Goal: Task Accomplishment & Management: Use online tool/utility

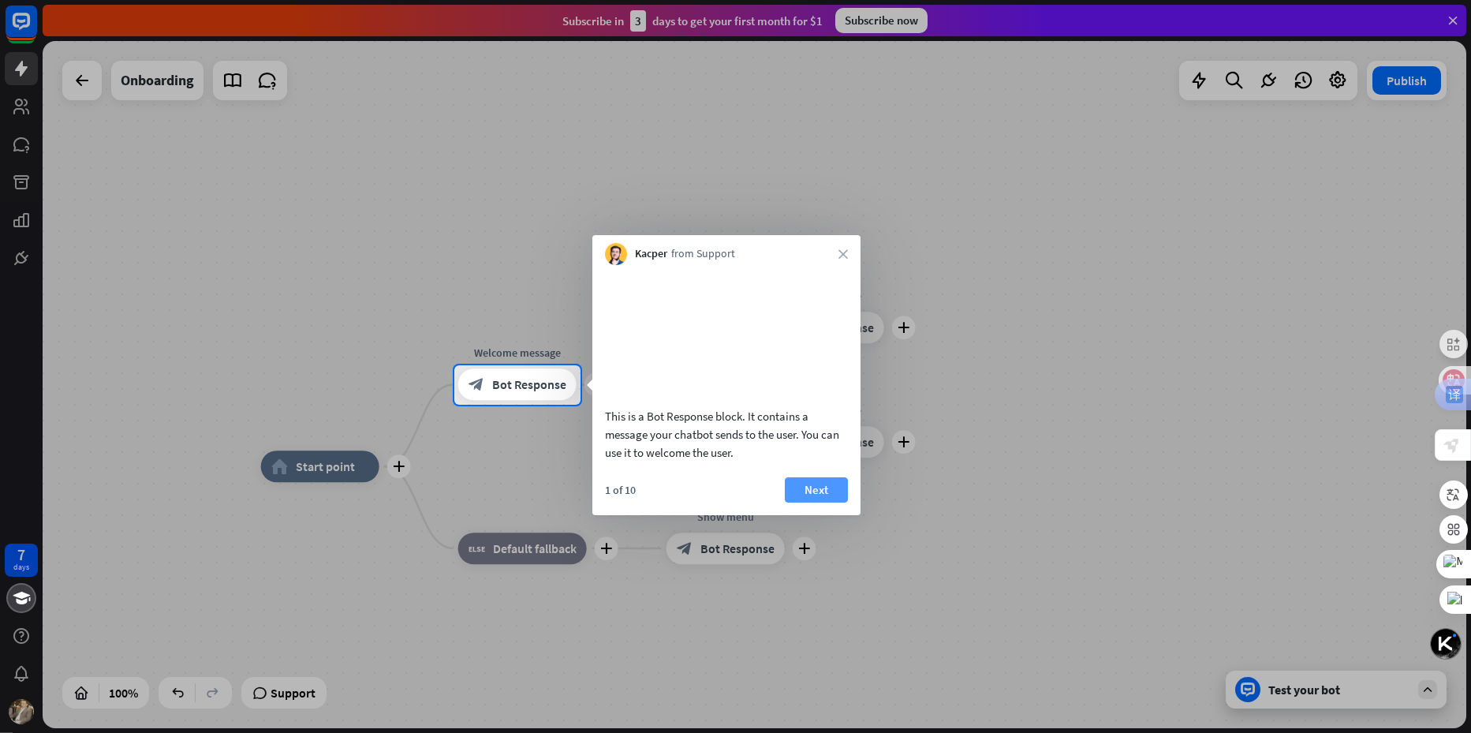
click at [804, 503] on button "Next" at bounding box center [816, 489] width 63 height 25
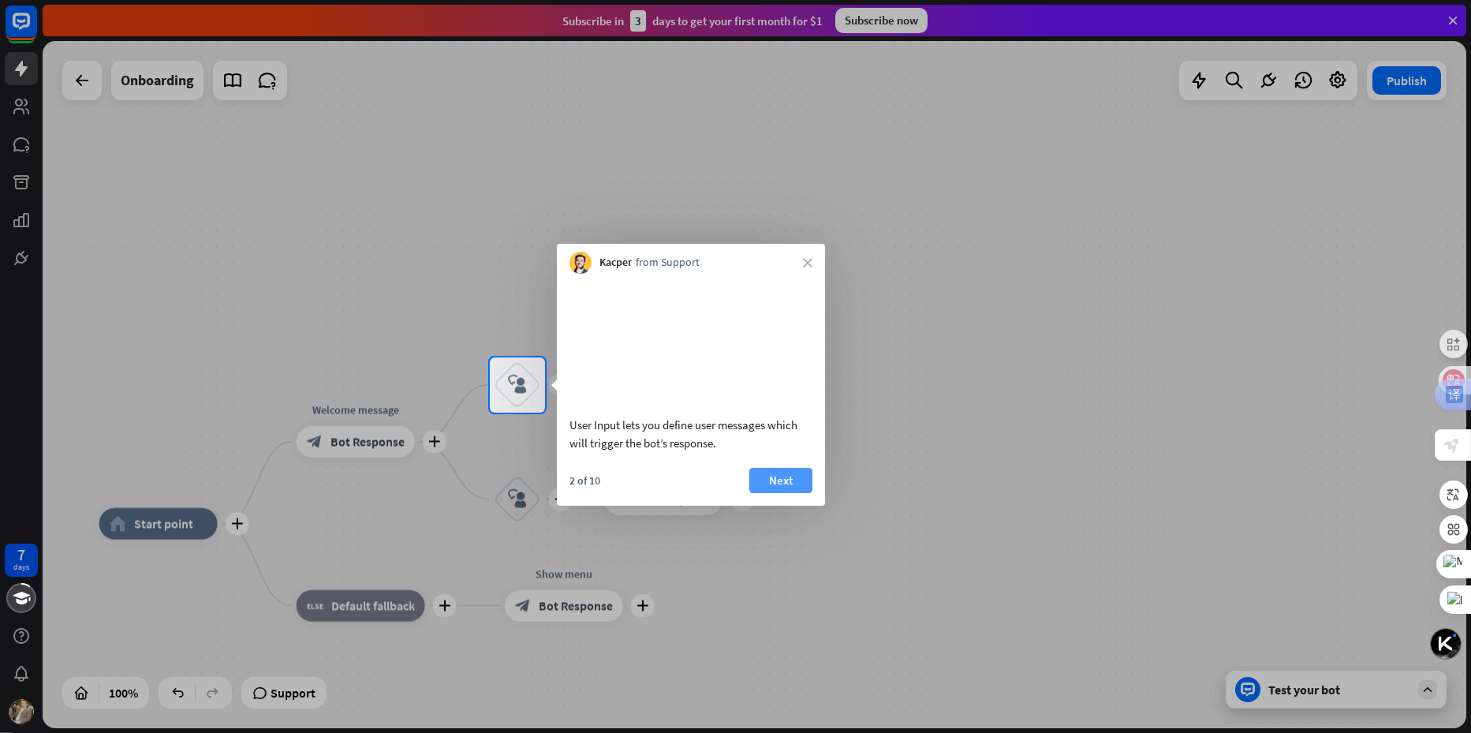
click at [793, 493] on button "Next" at bounding box center [780, 480] width 63 height 25
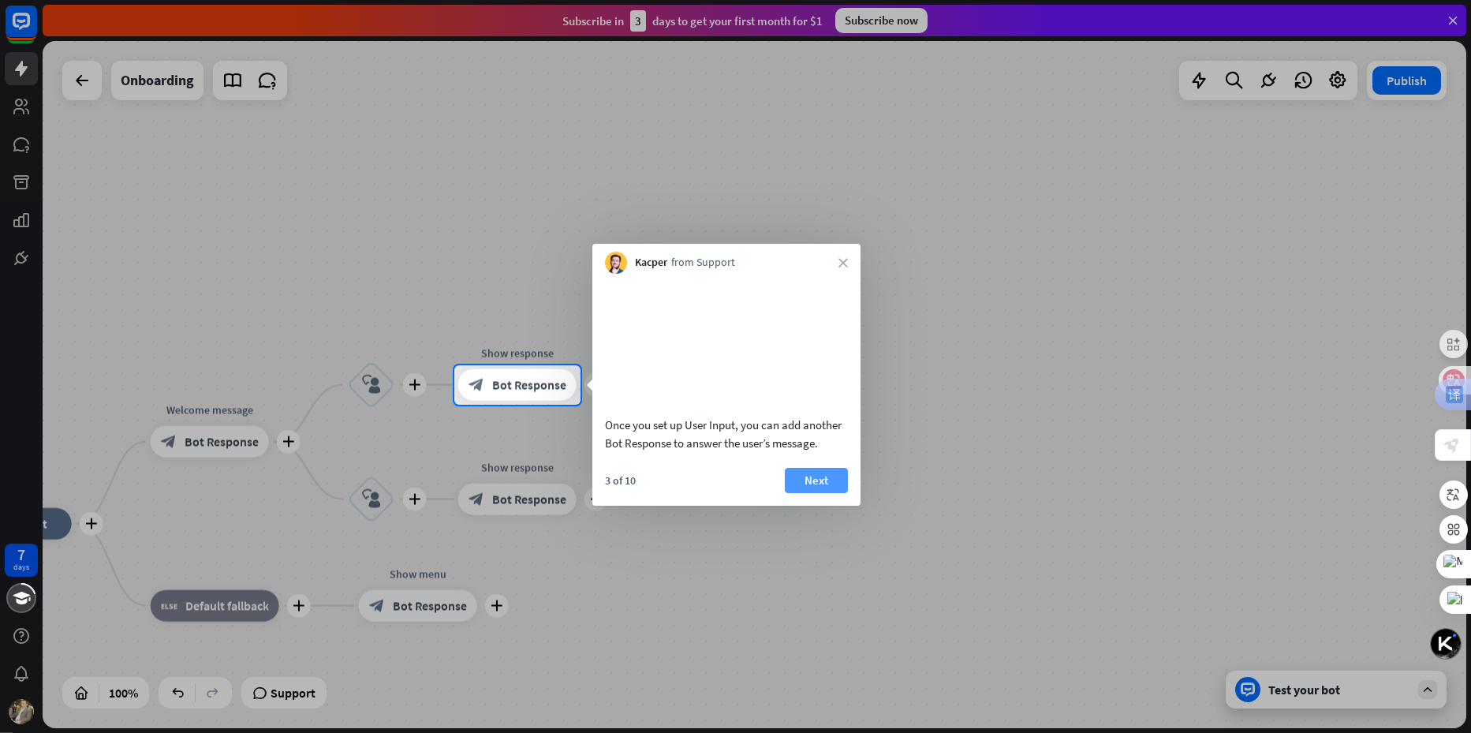
click at [793, 493] on button "Next" at bounding box center [816, 480] width 63 height 25
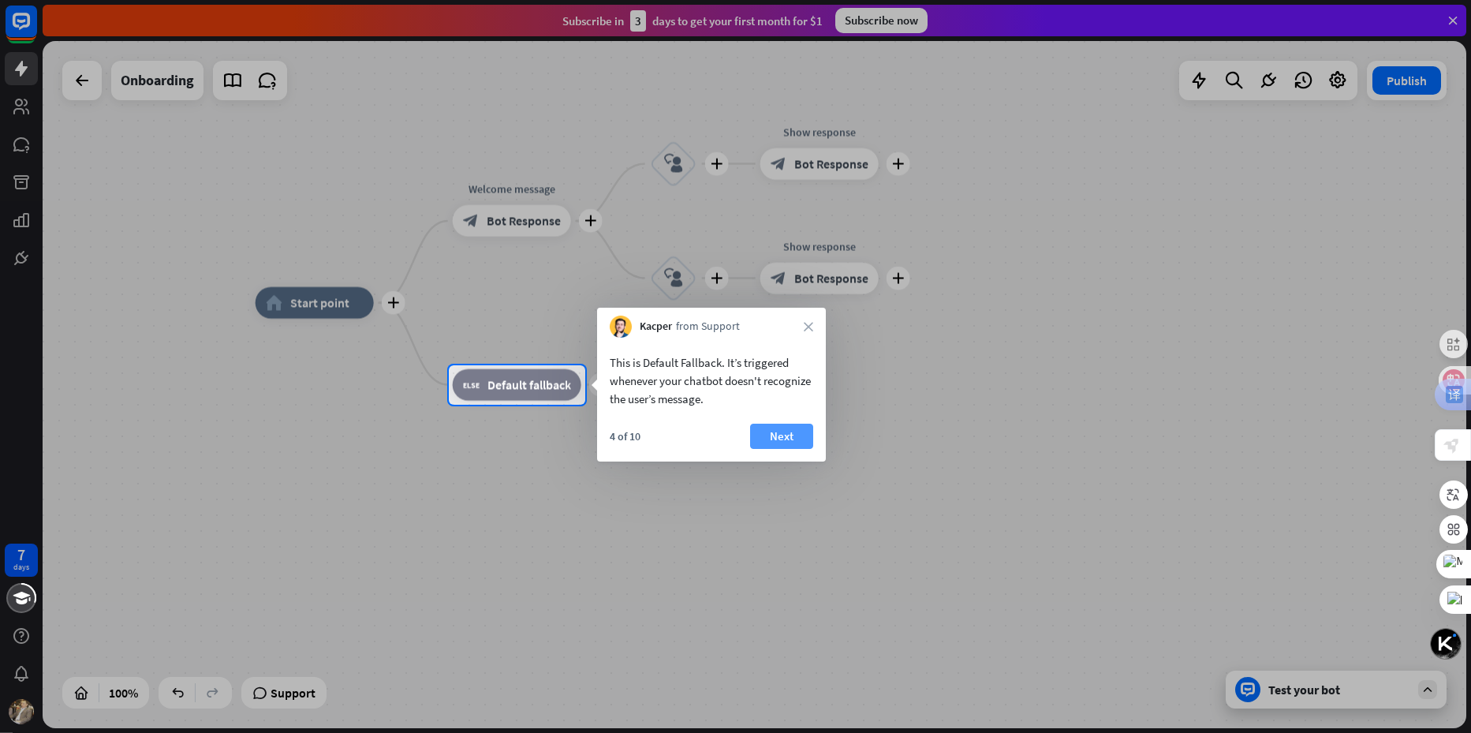
click at [781, 440] on button "Next" at bounding box center [781, 436] width 63 height 25
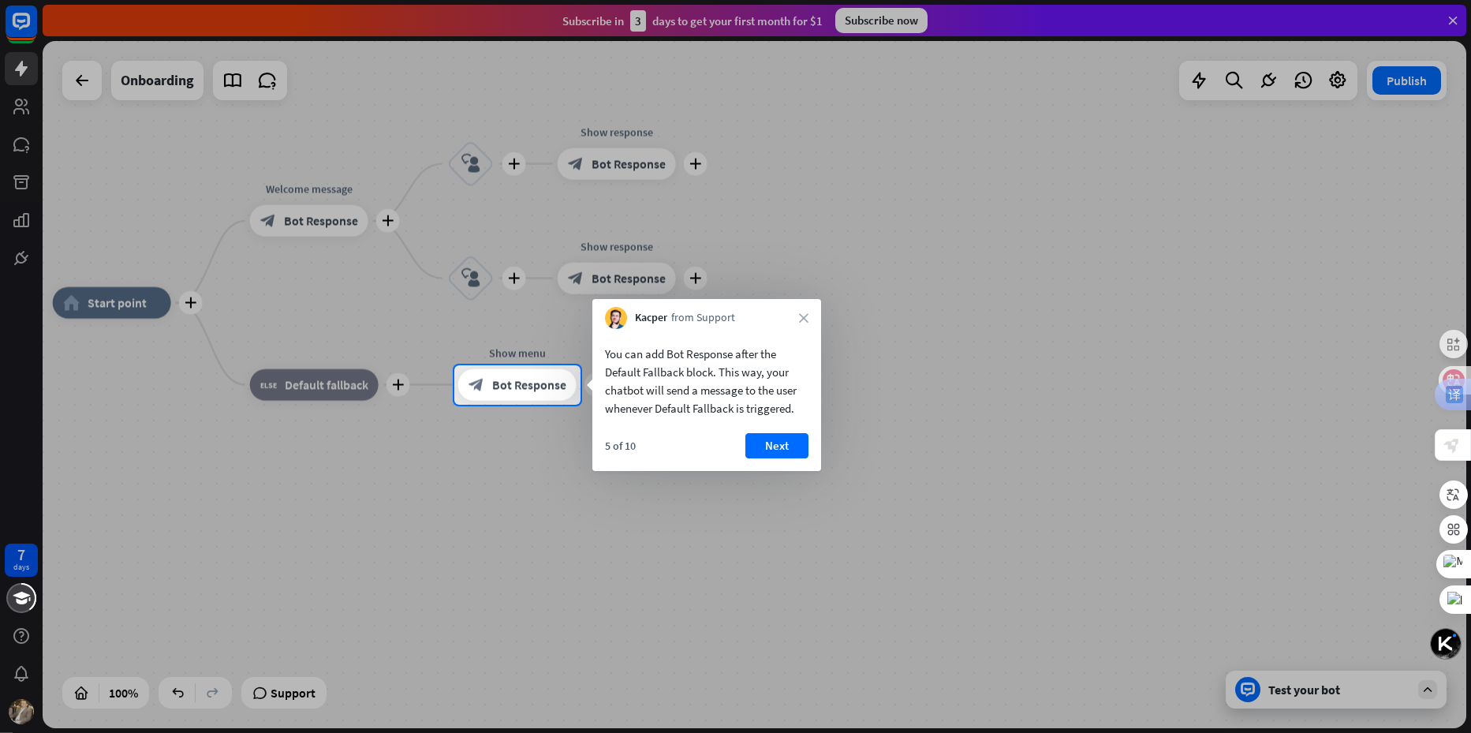
click at [781, 440] on button "Next" at bounding box center [777, 445] width 63 height 25
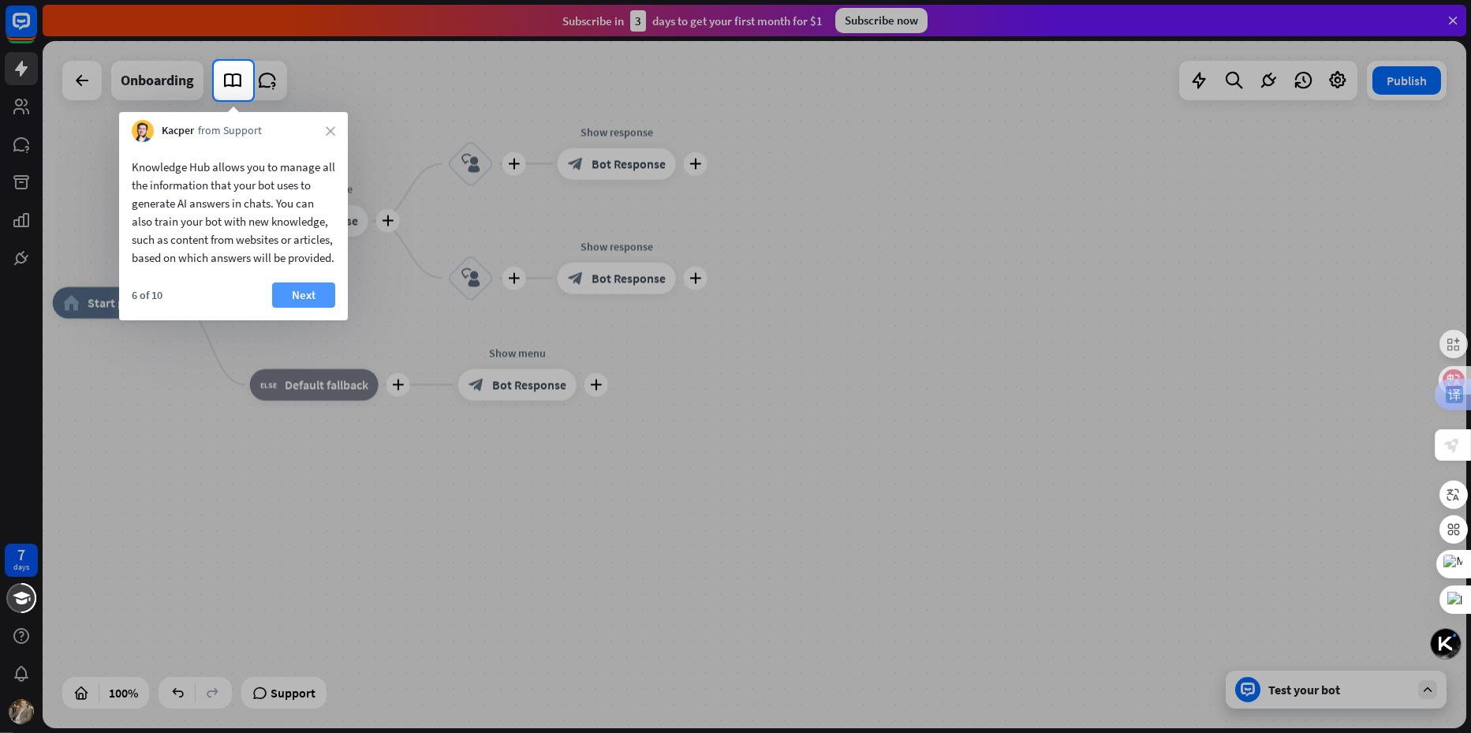
click at [300, 308] on button "Next" at bounding box center [303, 294] width 63 height 25
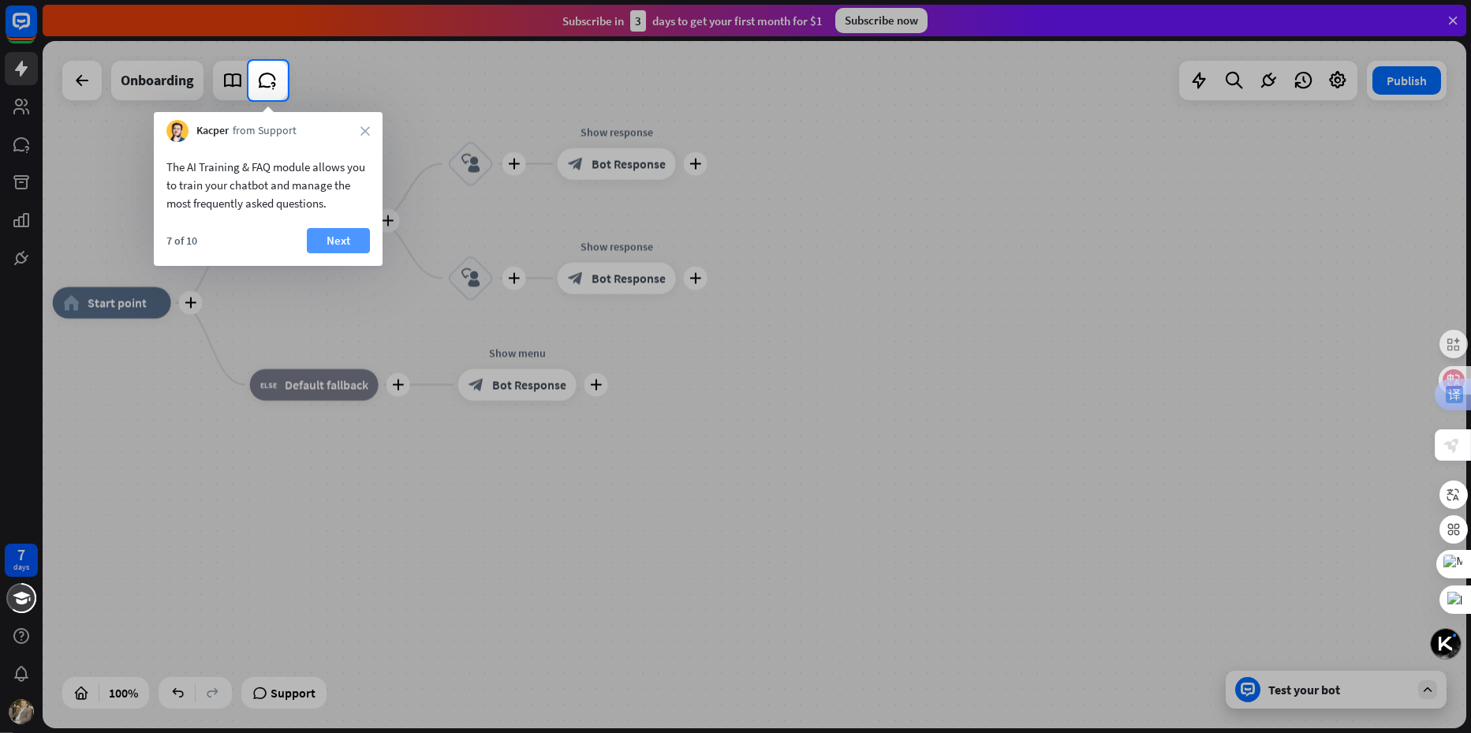
click at [328, 244] on button "Next" at bounding box center [338, 240] width 63 height 25
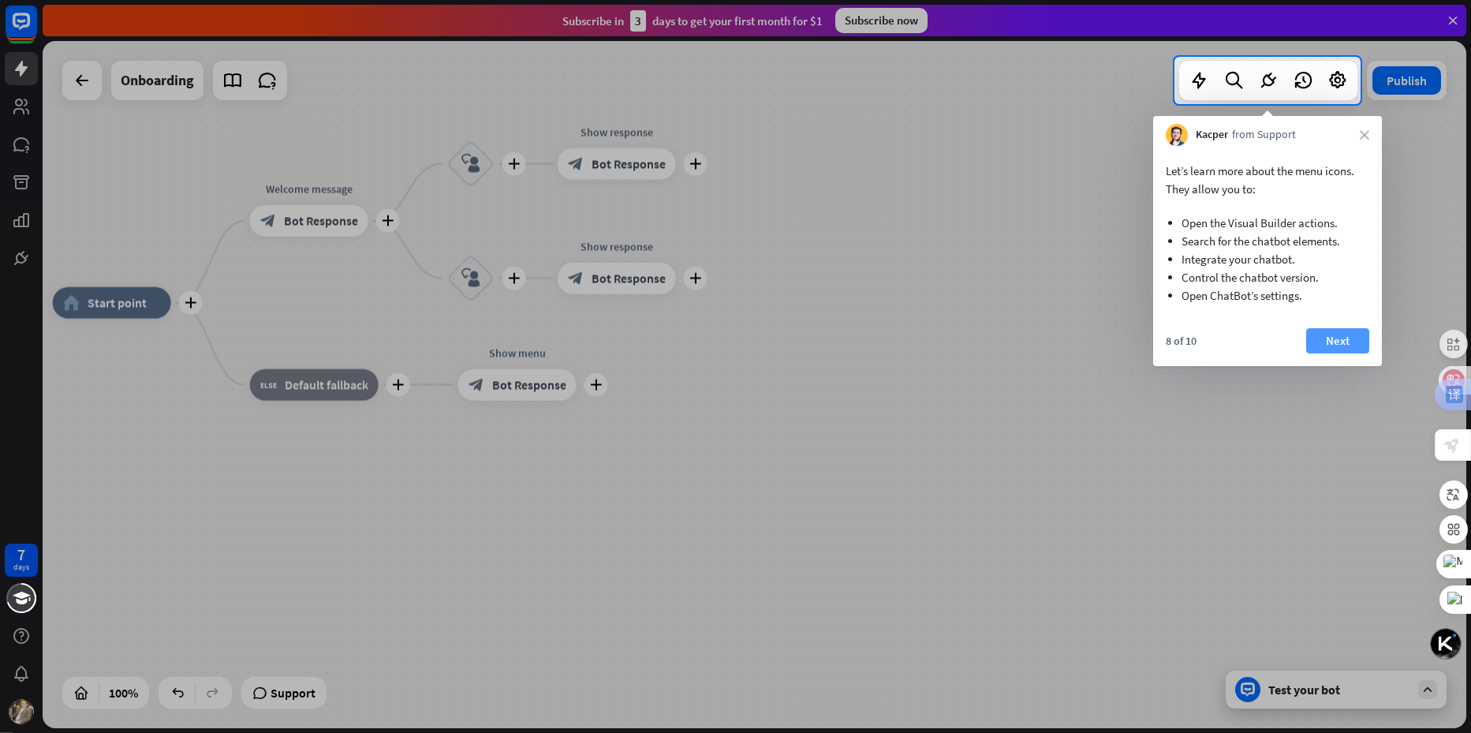
click at [1335, 342] on button "Next" at bounding box center [1337, 340] width 63 height 25
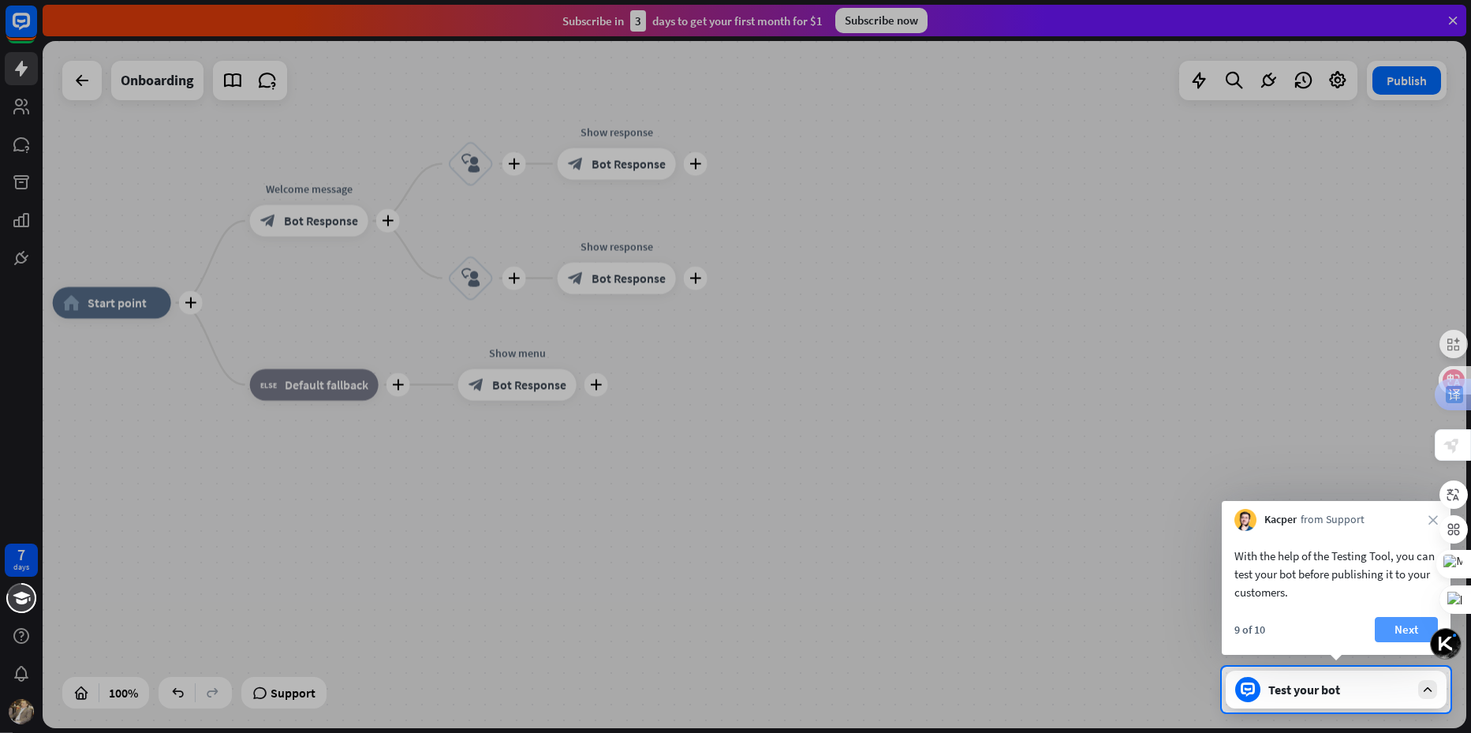
click at [1402, 641] on button "Next" at bounding box center [1406, 629] width 63 height 25
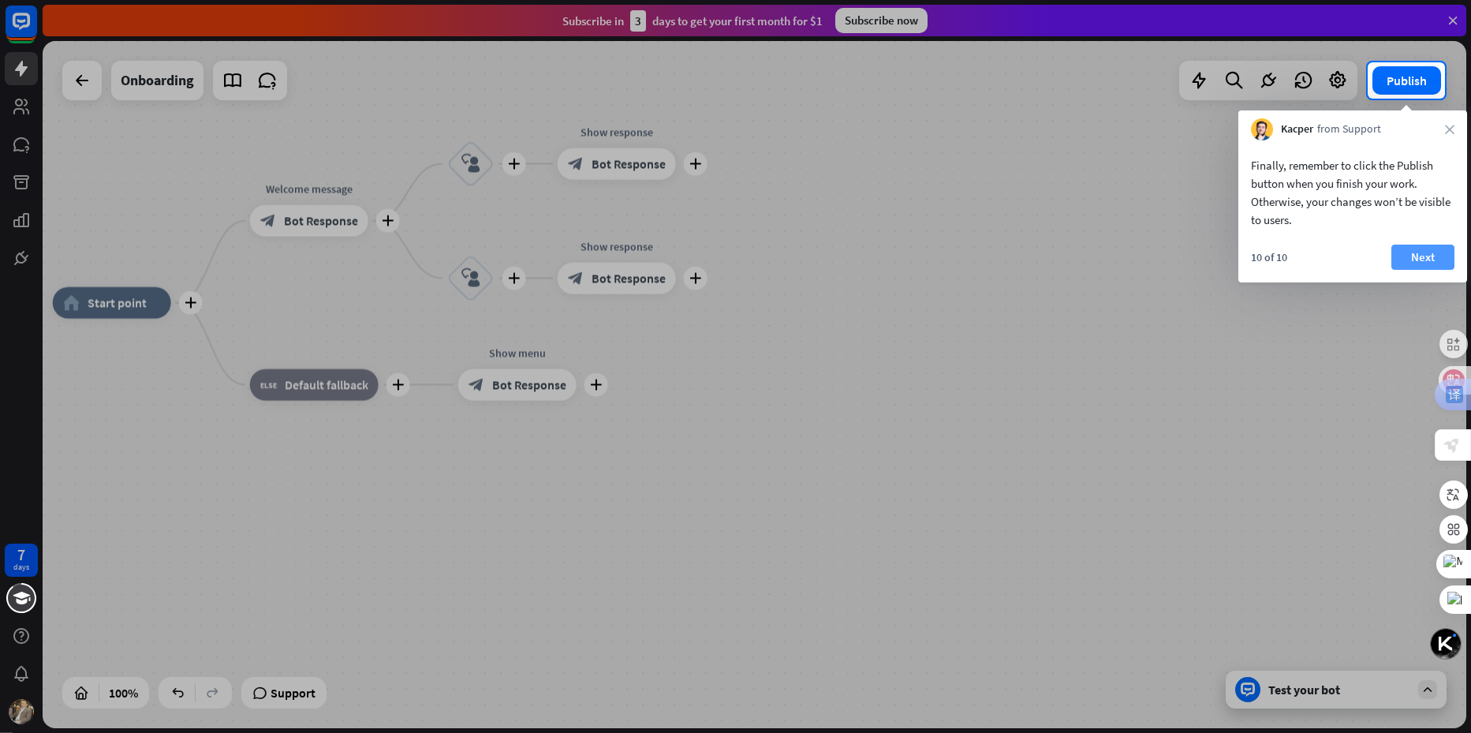
click at [1427, 252] on button "Next" at bounding box center [1423, 257] width 63 height 25
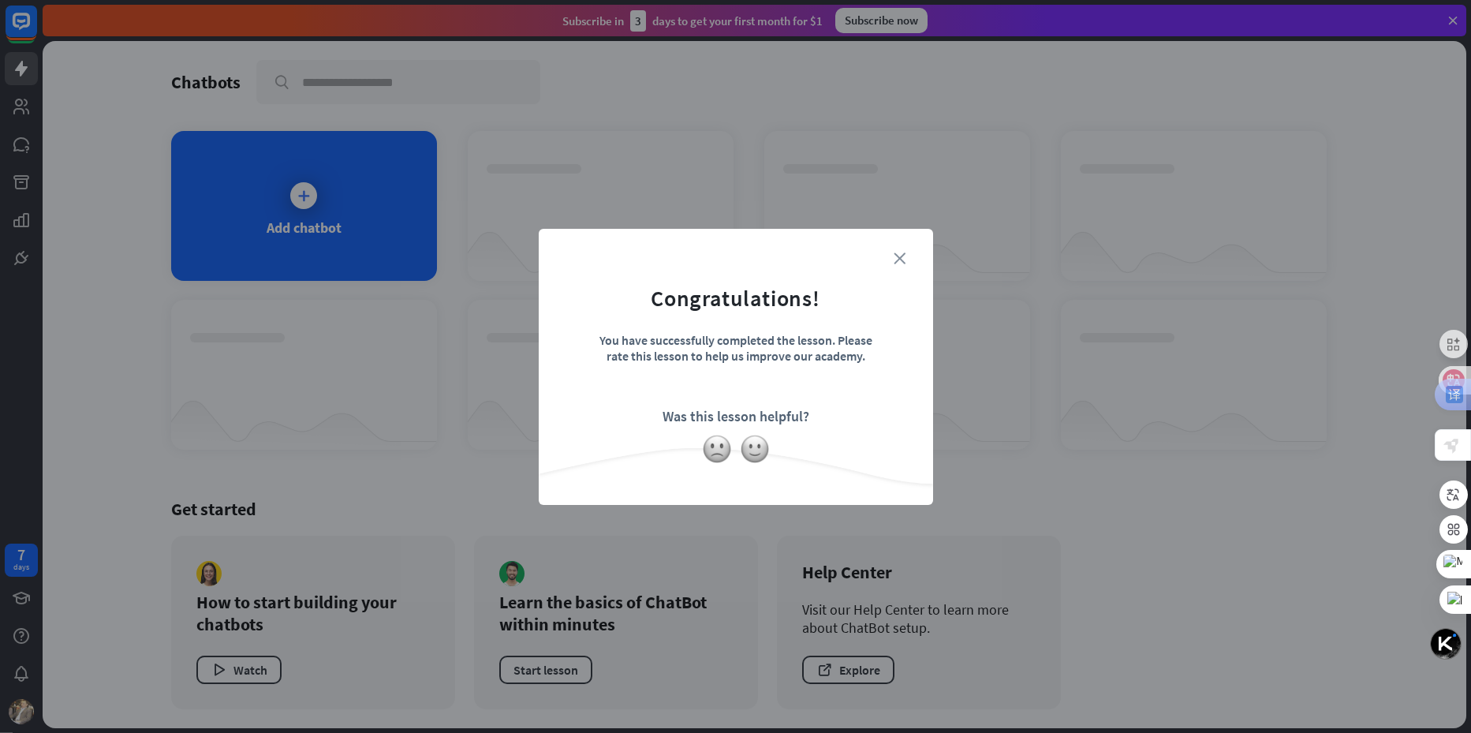
click at [895, 264] on icon "close" at bounding box center [900, 258] width 12 height 12
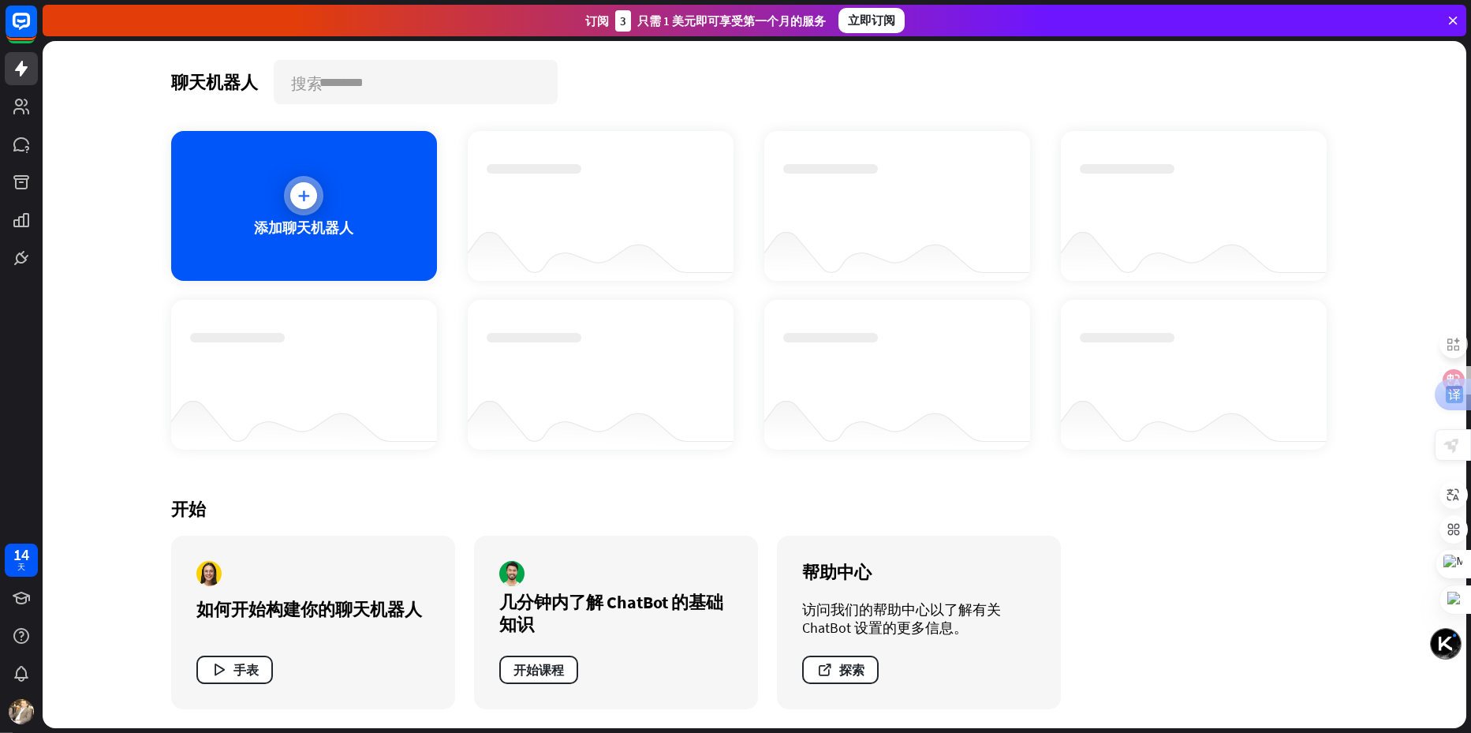
click at [316, 204] on div at bounding box center [303, 195] width 39 height 39
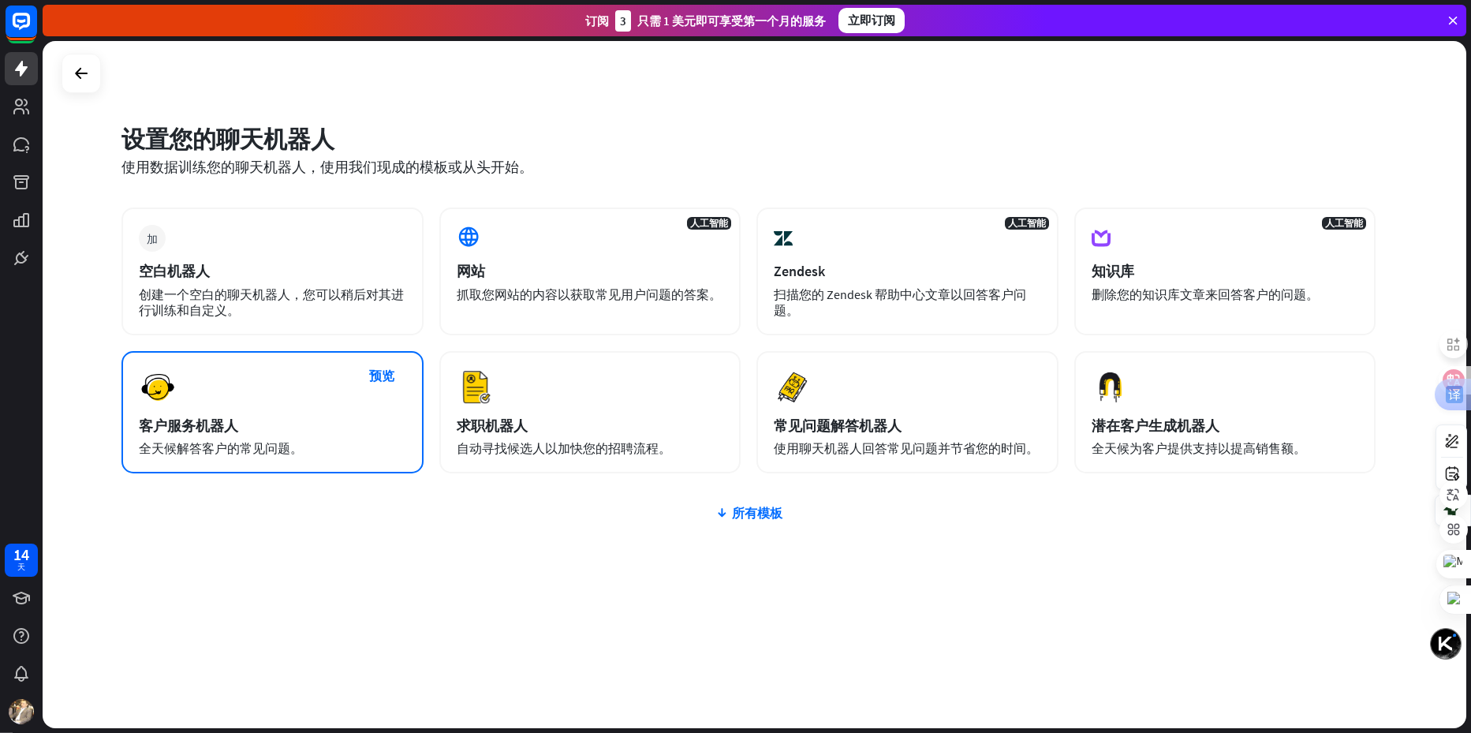
click at [273, 458] on div "预览 客户服务机器人 全天候解答客户的常见问题。" at bounding box center [272, 412] width 302 height 122
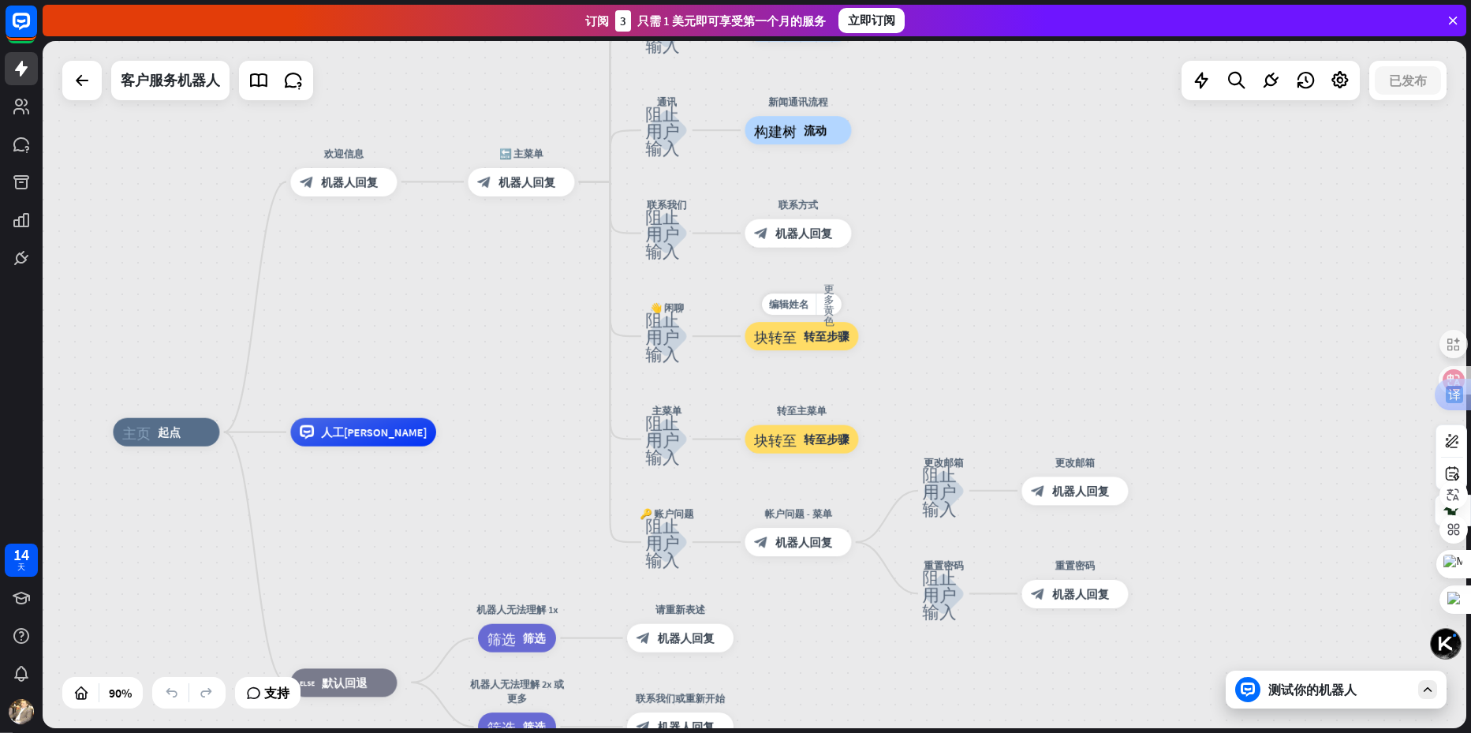
drag, startPoint x: 1043, startPoint y: 340, endPoint x: 832, endPoint y: 372, distance: 213.8
click at [832, 350] on div "编辑姓名 更多黄色 块转至 转至步骤" at bounding box center [802, 336] width 114 height 28
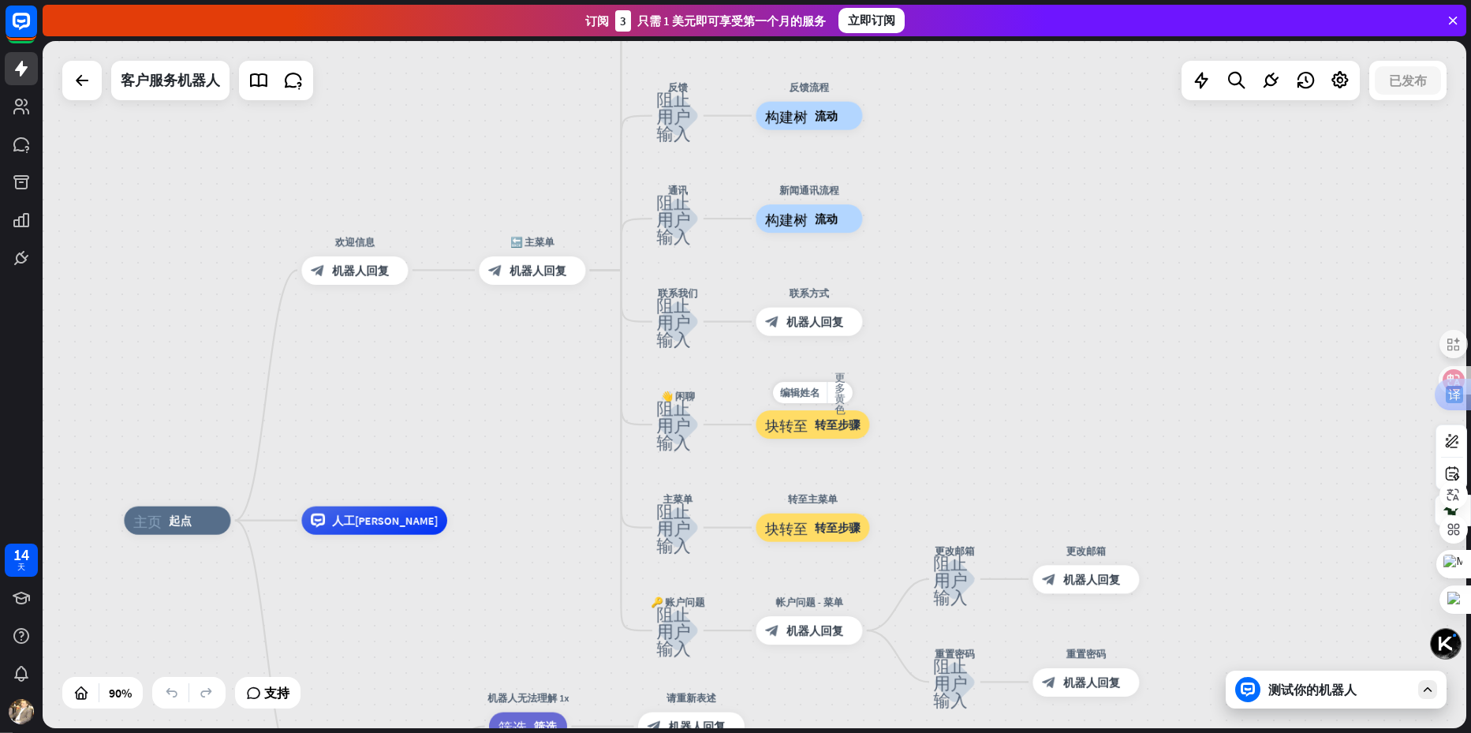
drag, startPoint x: 832, startPoint y: 372, endPoint x: 843, endPoint y: 460, distance: 89.0
click at [843, 439] on div "编辑姓名 更多黄色 块转至 转至步骤" at bounding box center [813, 424] width 114 height 28
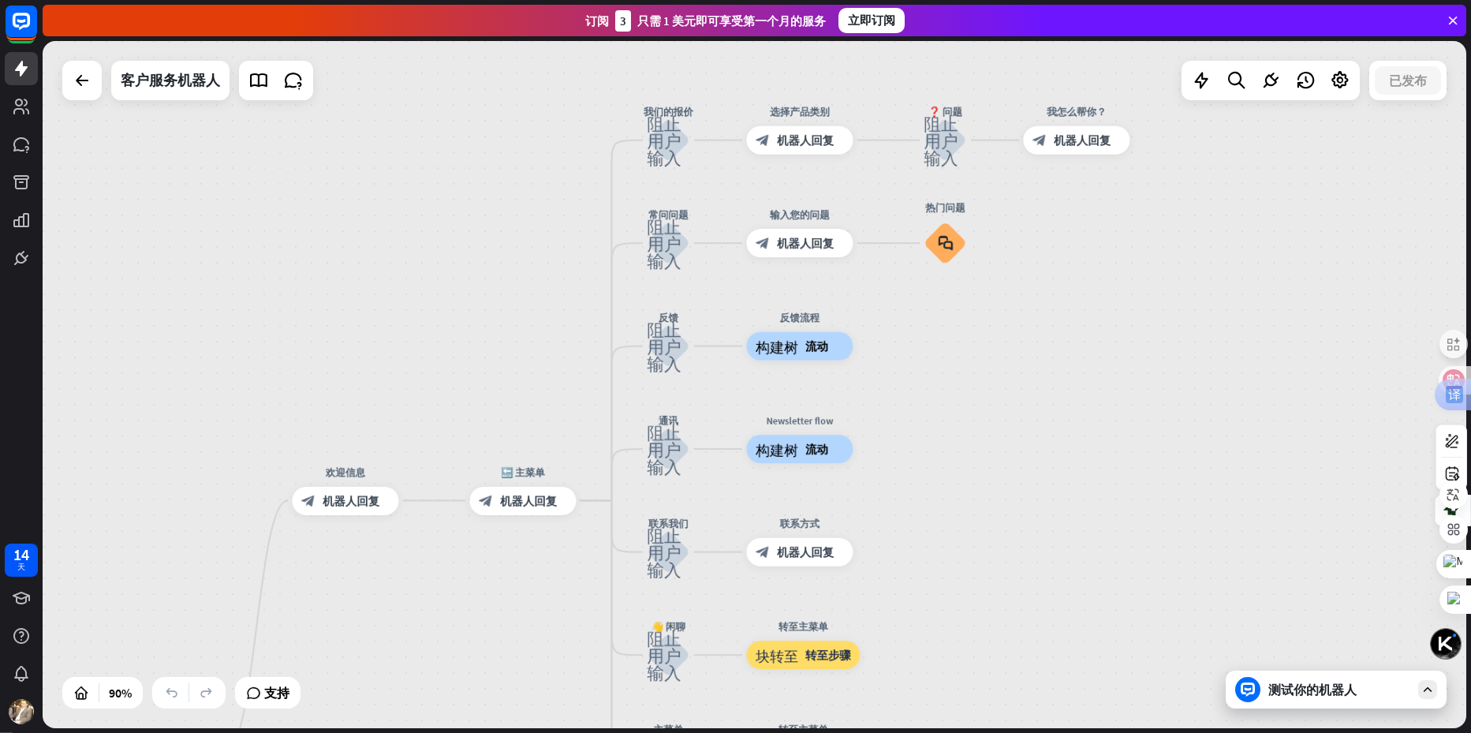
drag, startPoint x: 832, startPoint y: 161, endPoint x: 821, endPoint y: 392, distance: 231.4
click at [822, 392] on div "主页_2 起点 欢迎信息 block_bot_response 机器人回复 🔙 主菜单 block_bot_response 机器人回复 我们的报价 阻止用户…" at bounding box center [755, 384] width 1424 height 687
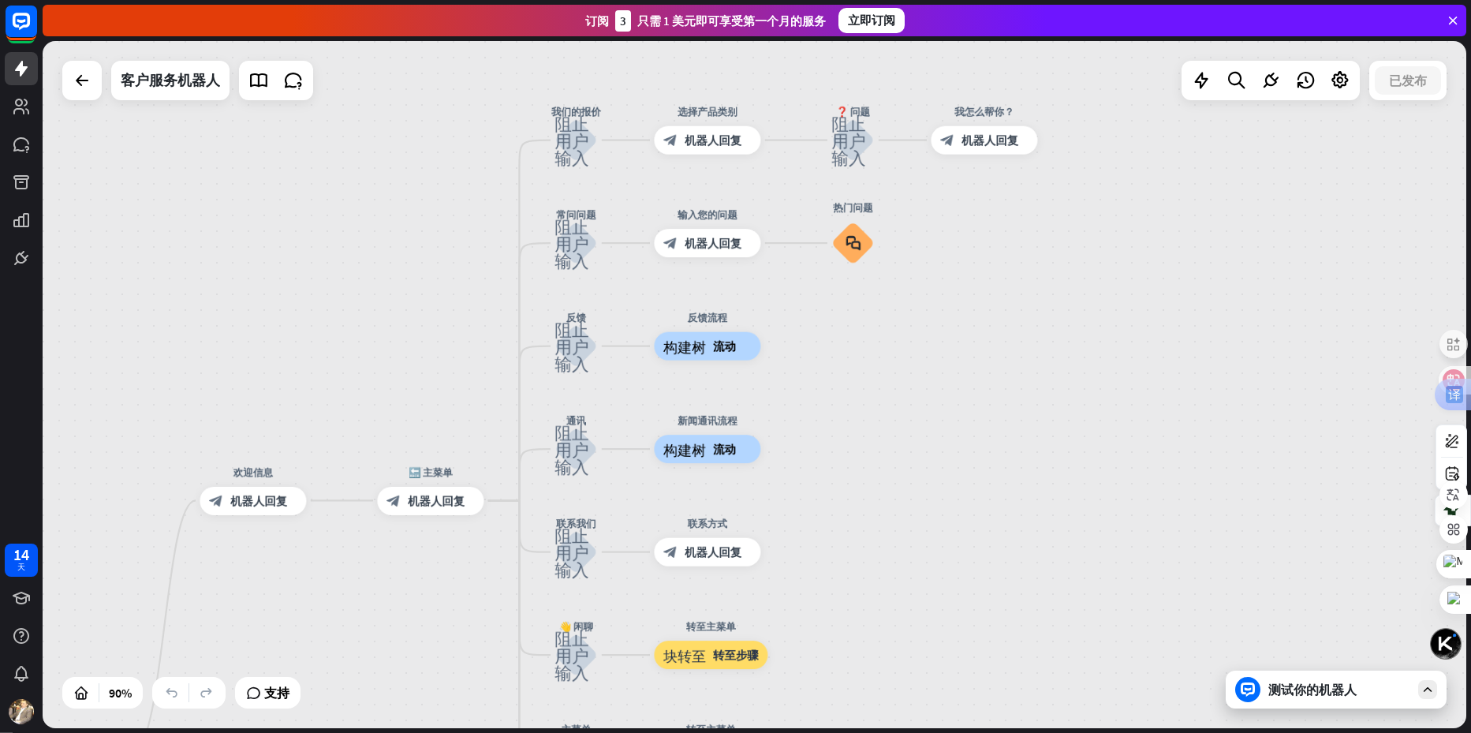
drag, startPoint x: 910, startPoint y: 341, endPoint x: 819, endPoint y: 340, distance: 91.5
click at [819, 340] on div "主页_2 起点 欢迎信息 block_bot_response 机器人回复 🔙 主菜单 block_bot_response 机器人回复 我们的报价 阻止用户…" at bounding box center [755, 384] width 1424 height 687
click at [1054, 136] on font "加" at bounding box center [1056, 140] width 10 height 10
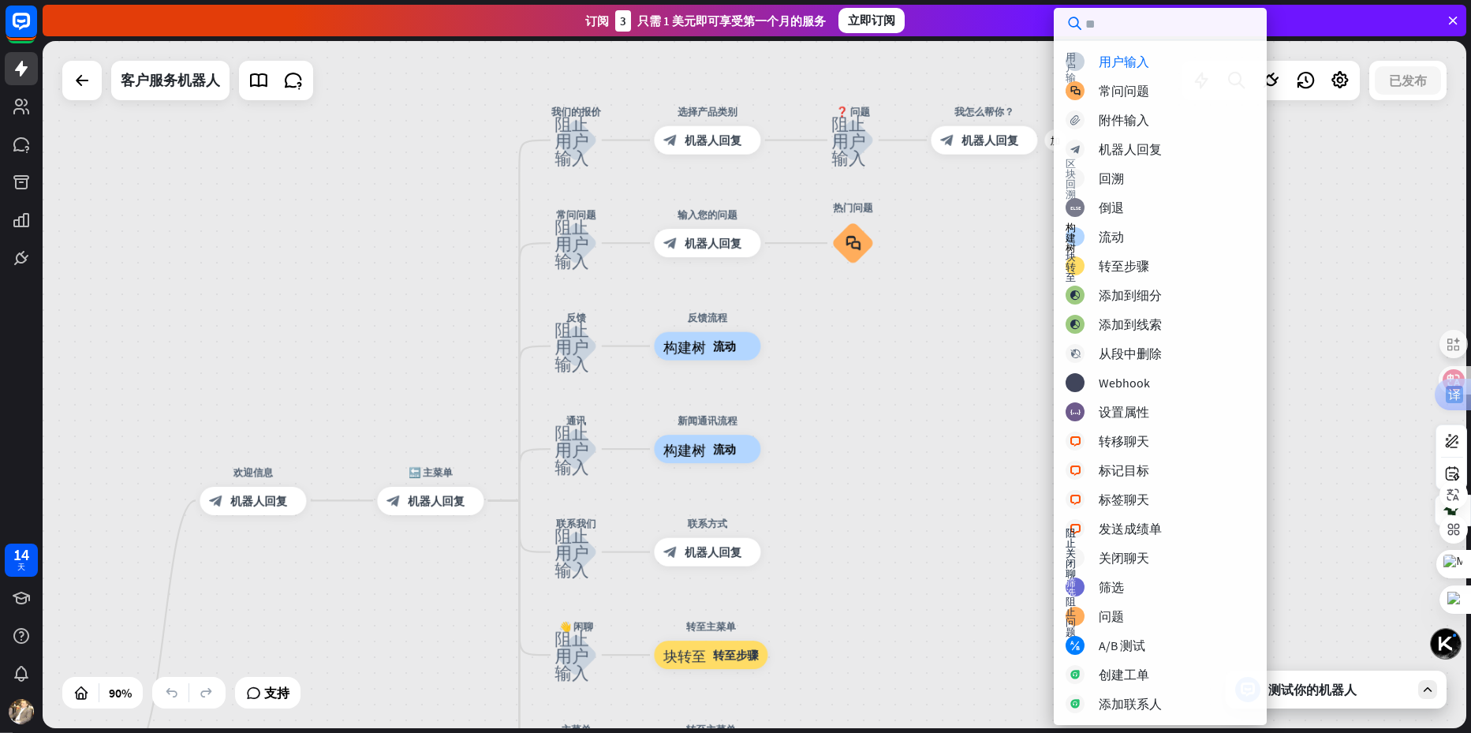
click at [931, 313] on div "主页_2 起点 欢迎信息 block_bot_response 机器人回复 🔙 主菜单 block_bot_response 机器人回复 我们的报价 阻止用户…" at bounding box center [755, 384] width 1424 height 687
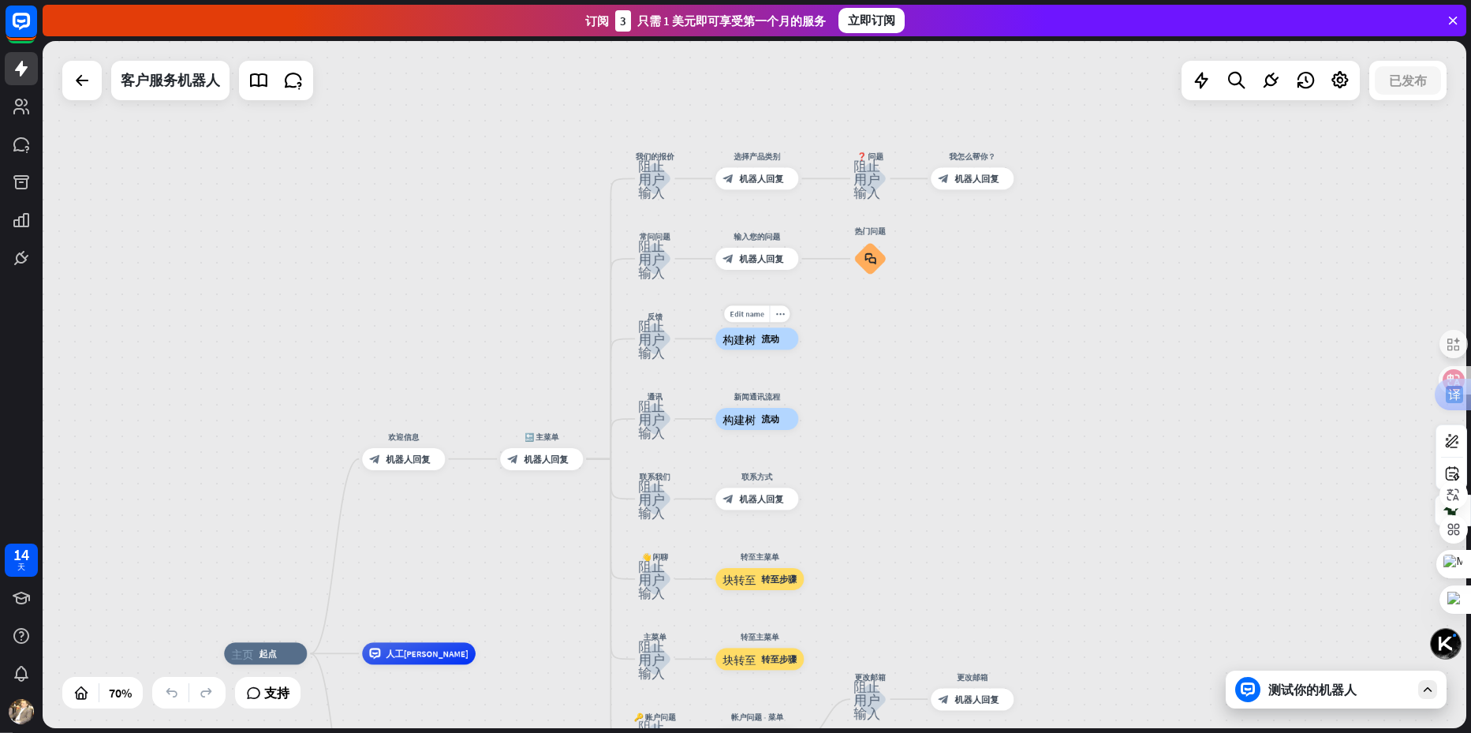
click at [776, 349] on div "构建树 流动" at bounding box center [757, 338] width 83 height 22
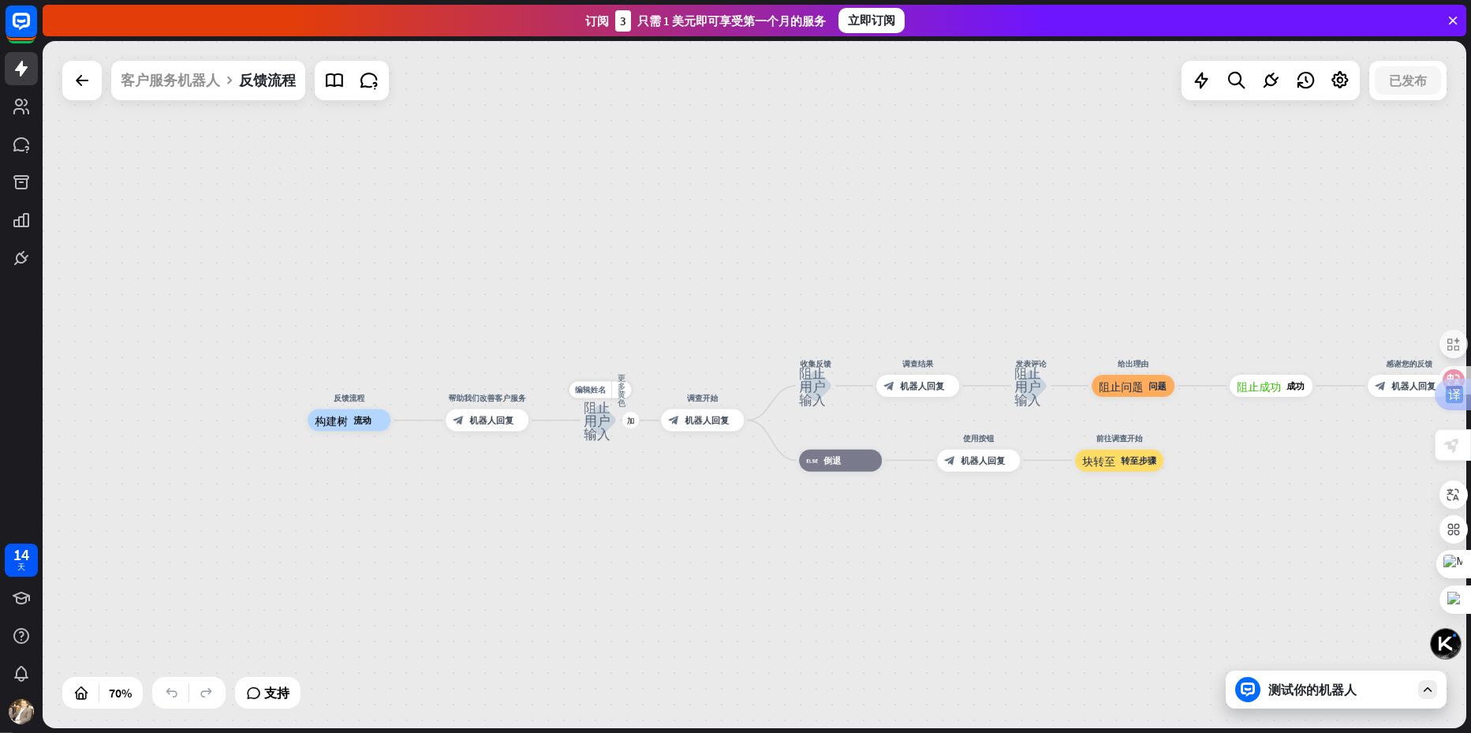
drag, startPoint x: 804, startPoint y: 415, endPoint x: 636, endPoint y: 450, distance: 171.7
click at [617, 437] on div "编辑姓名 更多黄色 加 阻止用户输入" at bounding box center [600, 420] width 33 height 33
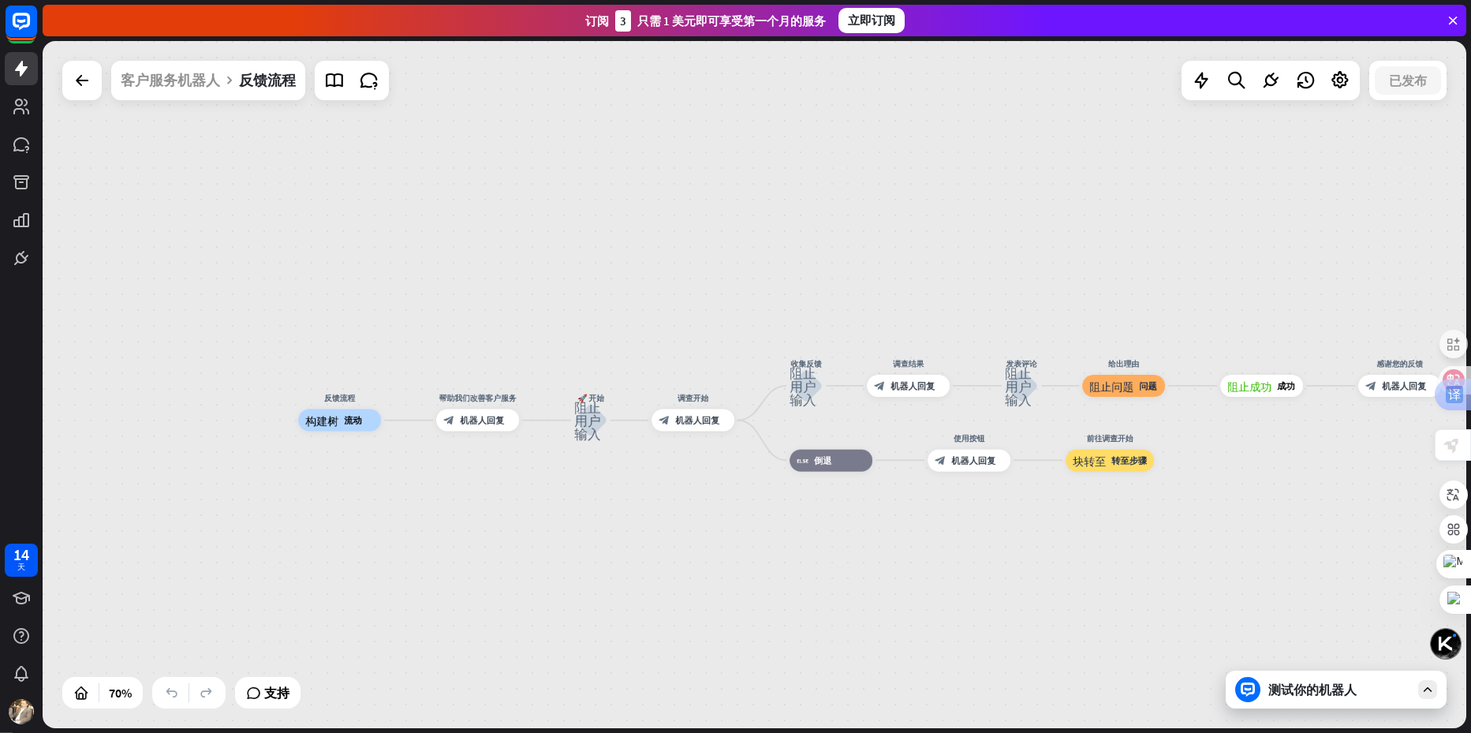
drag, startPoint x: 894, startPoint y: 563, endPoint x: 358, endPoint y: 547, distance: 535.9
click at [409, 547] on div "反馈流程 构建树 流动 帮助我们改善客户服务 block_bot_response 机器人回复 🚀 开始 阻止用户输入 调查开始 block_bot_resp…" at bounding box center [796, 660] width 997 height 481
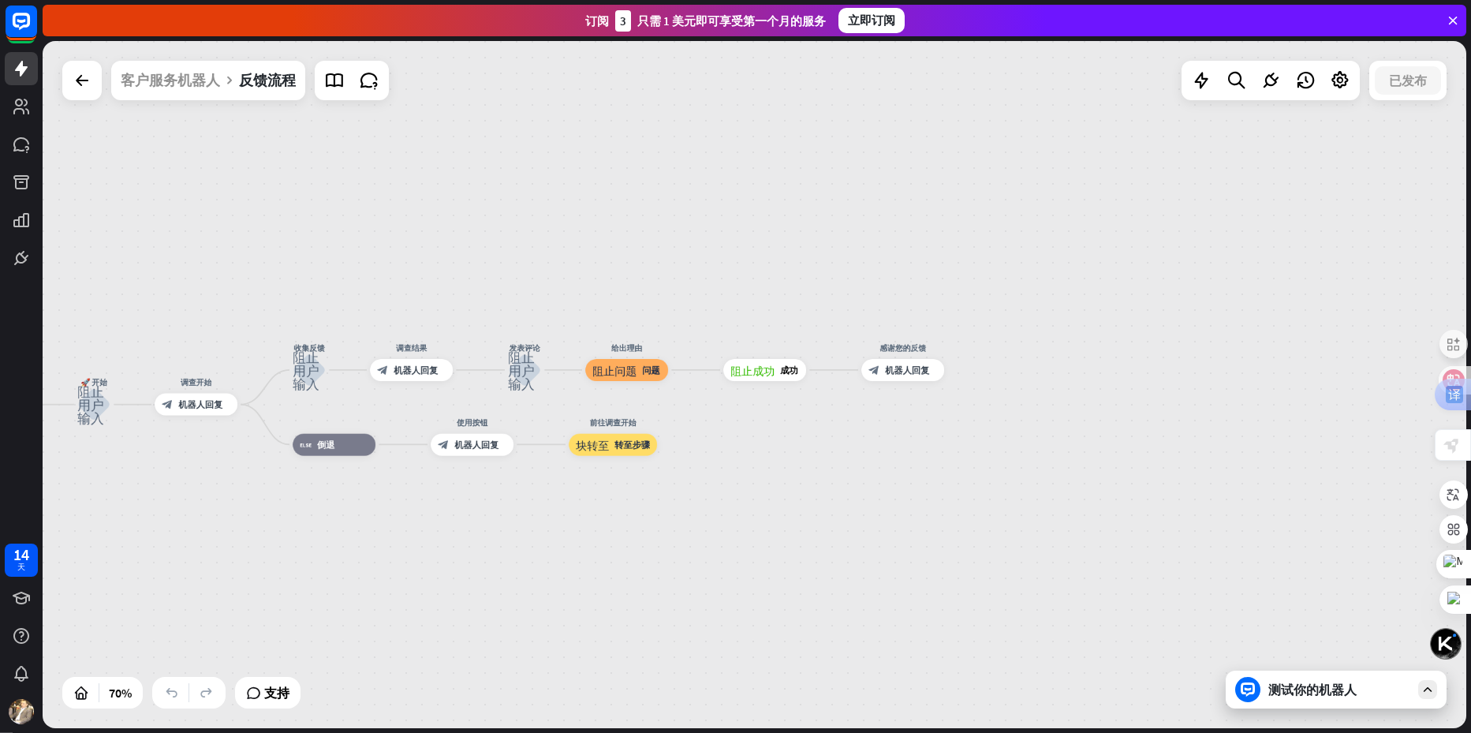
click at [358, 547] on div "反馈流程 构建树 流动 帮助我们改善客户服务 block_bot_response 机器人回复 🚀 开始 阻止用户输入 调查开始 block_bot_resp…" at bounding box center [299, 645] width 997 height 481
click at [630, 455] on div "Edit name more_horiz 前往调查开始 块转至 转至步骤" at bounding box center [613, 444] width 88 height 22
click at [630, 455] on div "编辑姓名 更多黄色 块转至 转至步骤" at bounding box center [613, 444] width 88 height 22
click at [594, 455] on div "编辑姓名 更多黄色 块转至 转至步骤" at bounding box center [613, 444] width 88 height 22
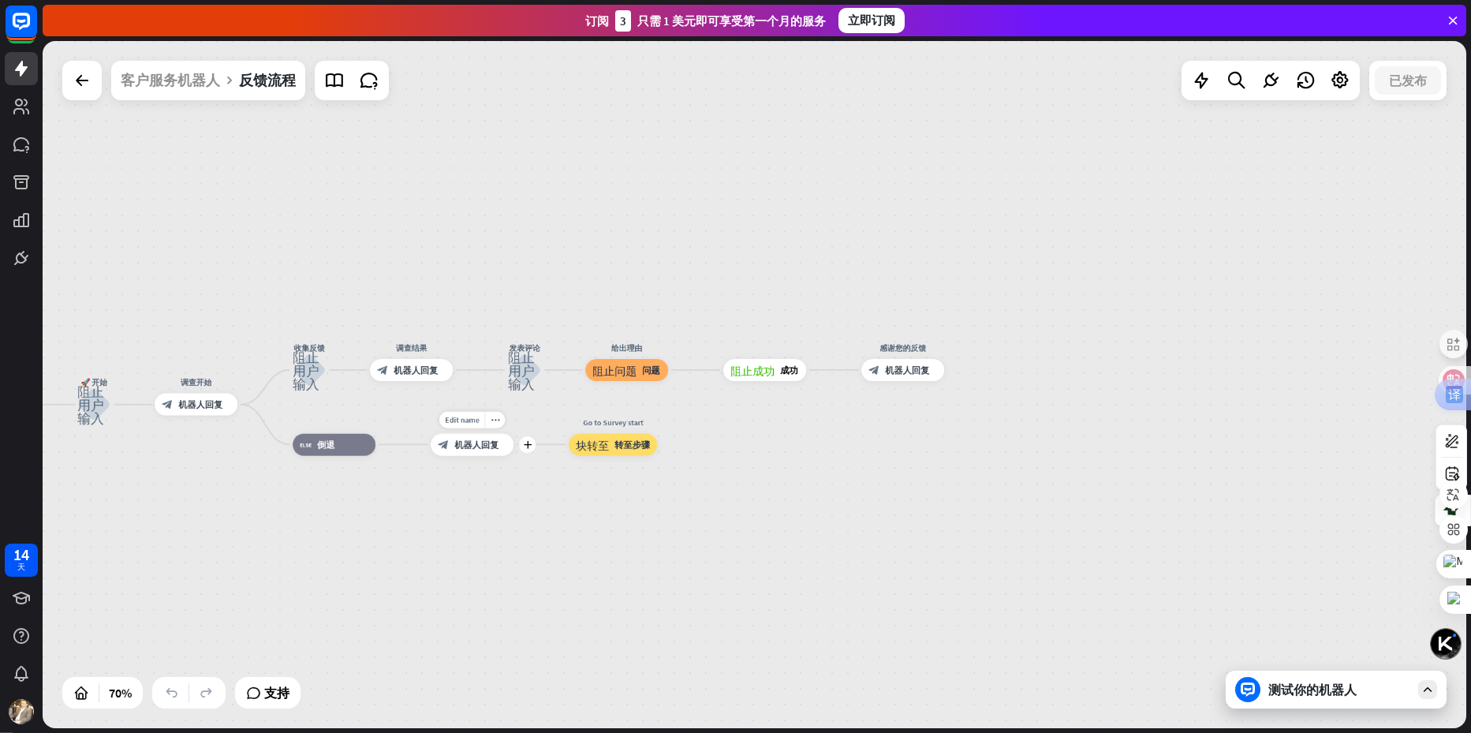
click at [490, 455] on div "block_bot_response 机器人回复" at bounding box center [472, 444] width 83 height 22
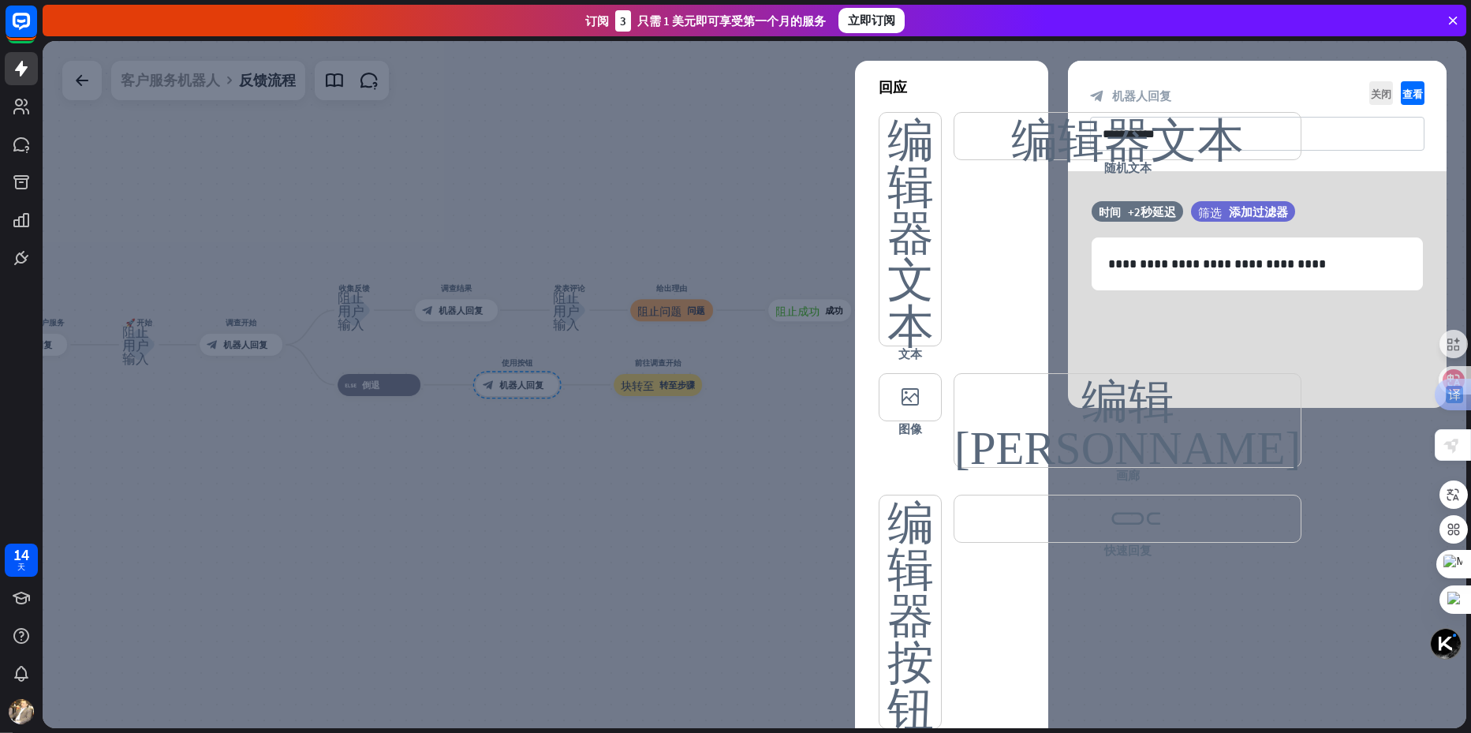
click at [754, 486] on div at bounding box center [755, 384] width 1424 height 687
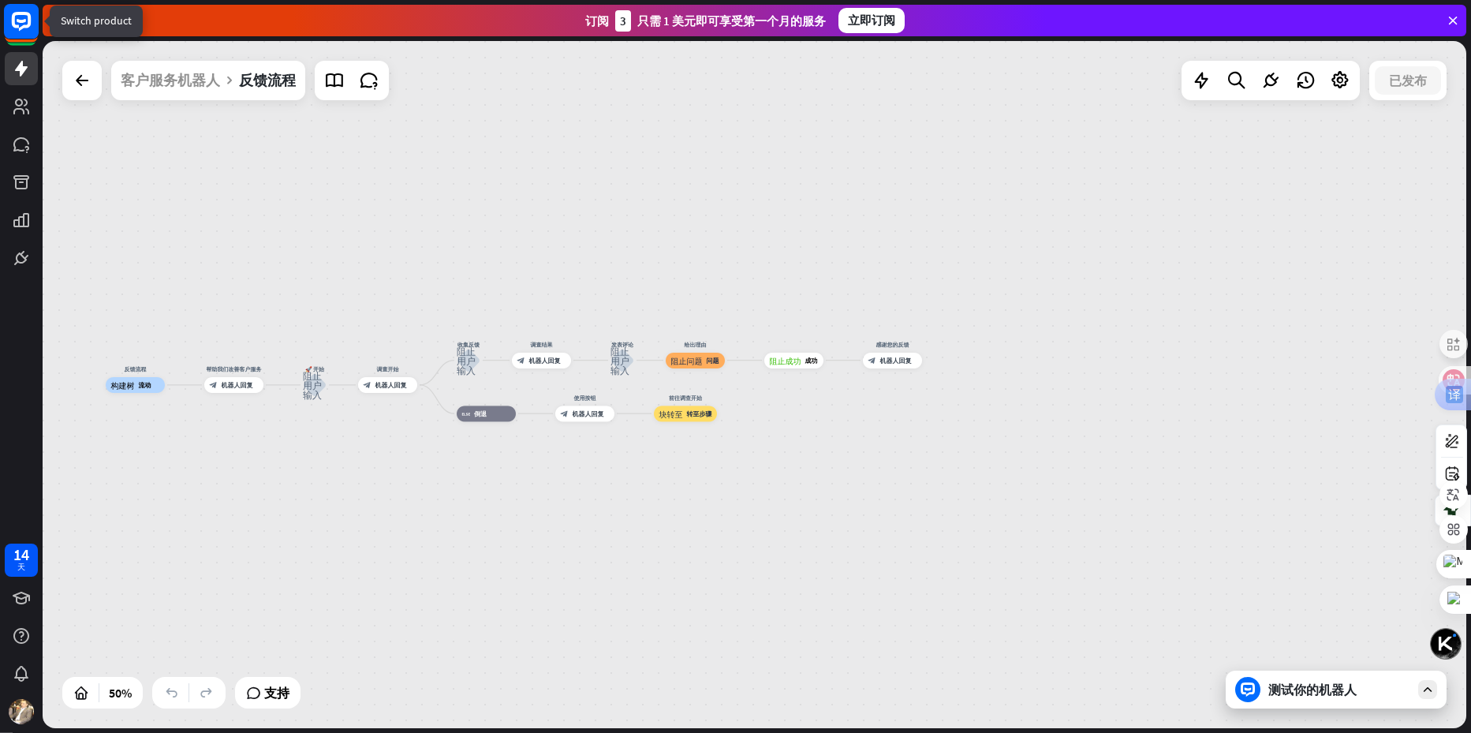
click at [24, 36] on rect at bounding box center [21, 21] width 35 height 35
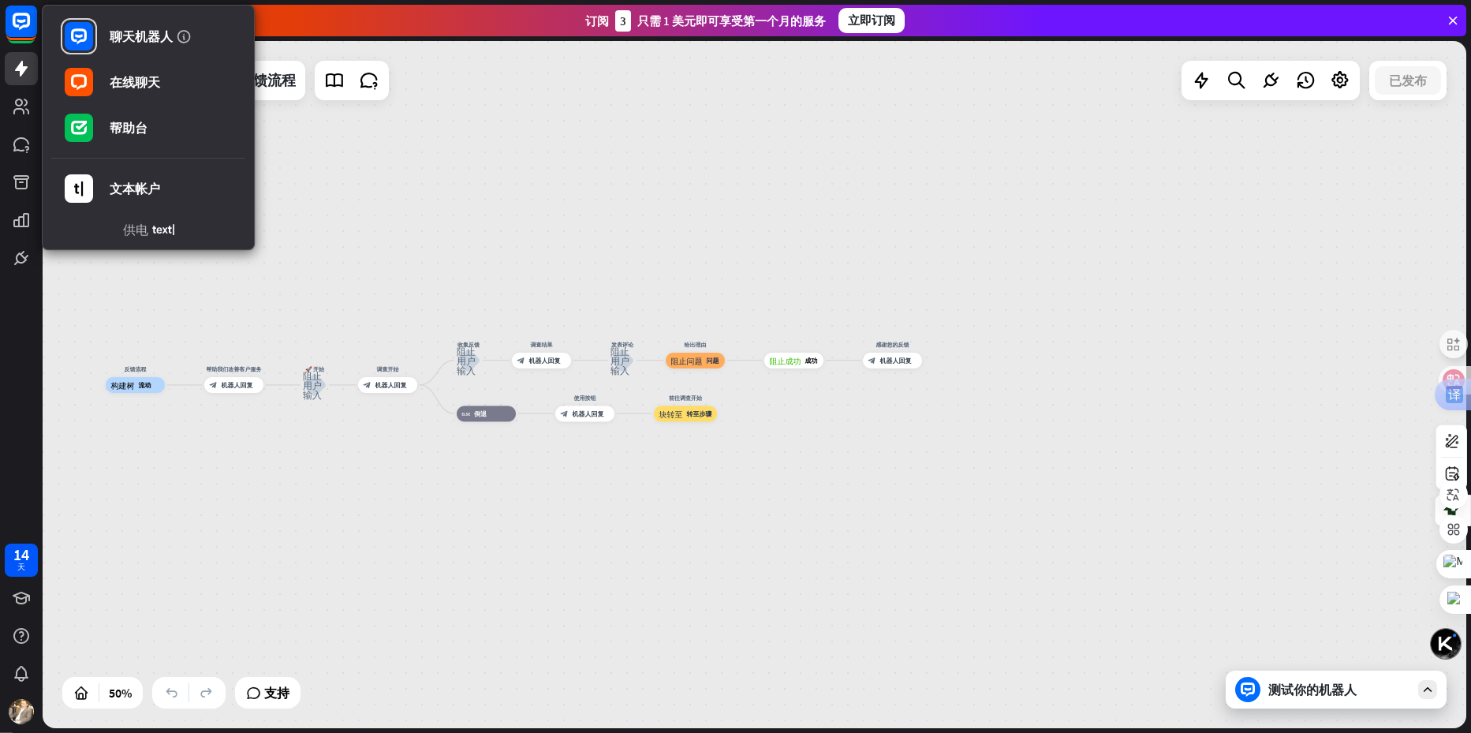
click at [514, 239] on div "反馈流程 构建树 流动 帮助我们改善客户服务 block_bot_response 机器人回复 🚀 开始 阻止用户输入 调查开始 block_bot_resp…" at bounding box center [755, 384] width 1424 height 687
